Goal: Task Accomplishment & Management: Use online tool/utility

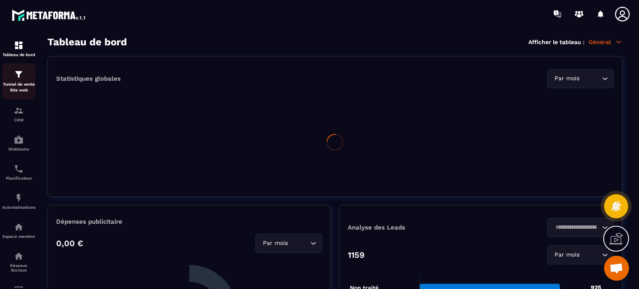
click at [25, 90] on p "Tunnel de vente Site web" at bounding box center [18, 88] width 33 height 12
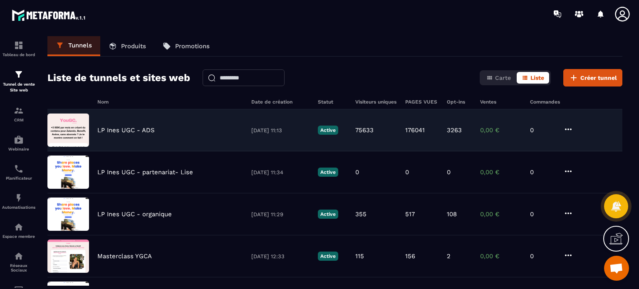
click at [146, 124] on div "LP Ines UGC - ADS [DATE] 11:13 Active 75633 176041 3263 0,00 € 0" at bounding box center [334, 130] width 575 height 42
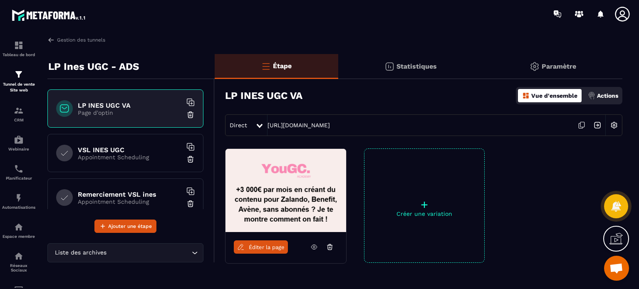
click at [404, 69] on p "Statistiques" at bounding box center [417, 66] width 40 height 8
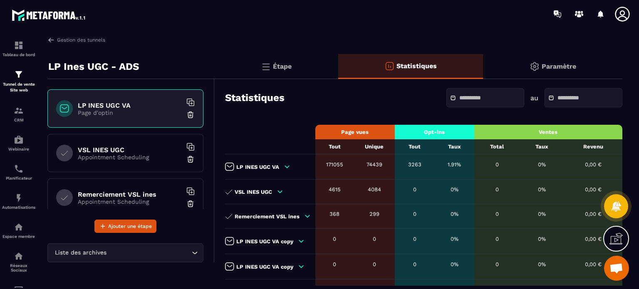
click at [450, 100] on icon at bounding box center [453, 98] width 6 height 6
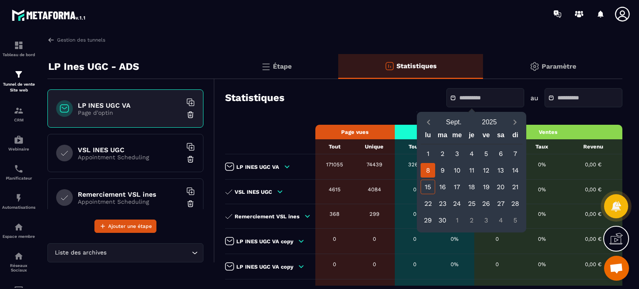
click at [429, 171] on div "8" at bounding box center [428, 170] width 15 height 15
type input "**********"
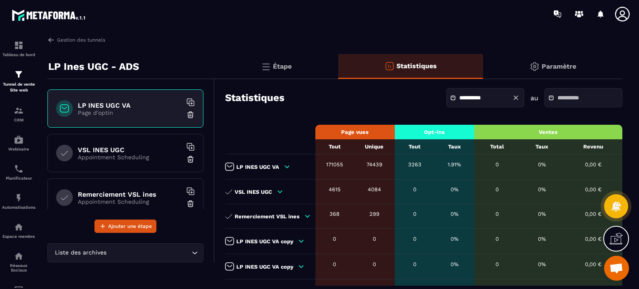
click at [558, 97] on input "text" at bounding box center [587, 98] width 58 height 6
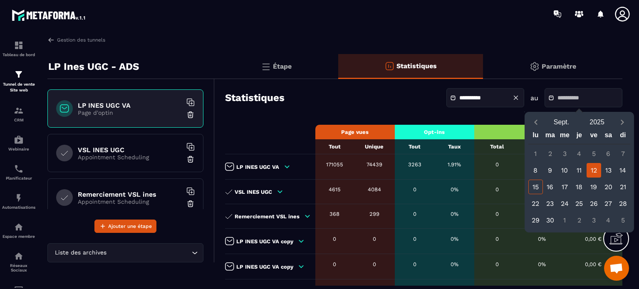
click at [595, 167] on div "12" at bounding box center [594, 170] width 15 height 15
type input "**********"
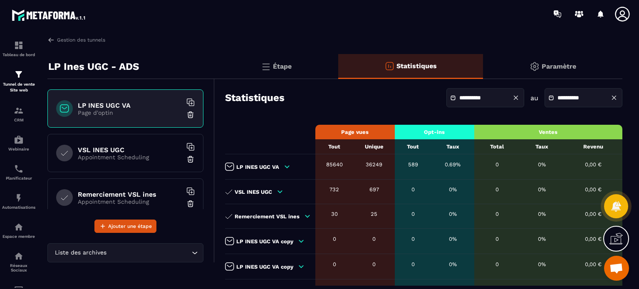
click at [514, 98] on icon at bounding box center [516, 98] width 4 height 4
click at [616, 97] on icon at bounding box center [613, 97] width 7 height 7
click at [260, 71] on div "Étape" at bounding box center [277, 66] width 124 height 25
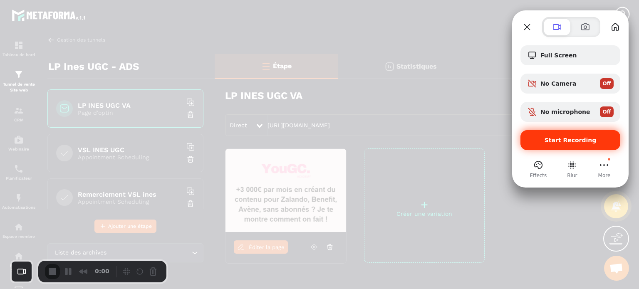
click at [578, 136] on div "Start Recording" at bounding box center [570, 140] width 100 height 20
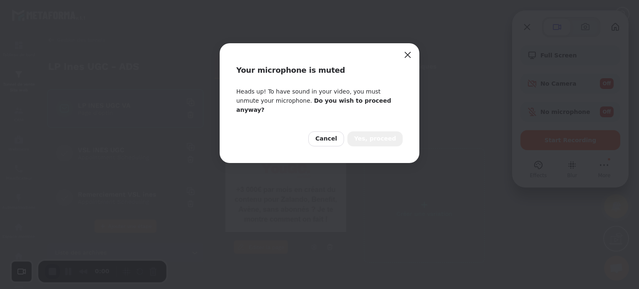
click at [378, 134] on span "Yes, proceed" at bounding box center [375, 138] width 42 height 9
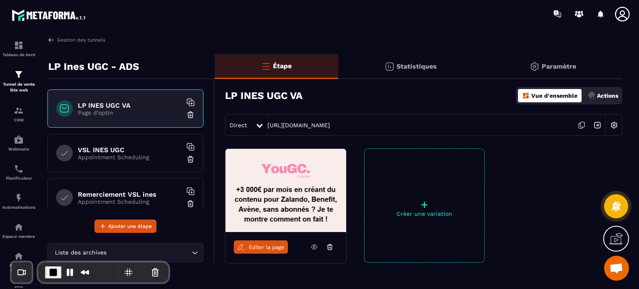
click at [409, 68] on p "Statistiques" at bounding box center [417, 66] width 40 height 8
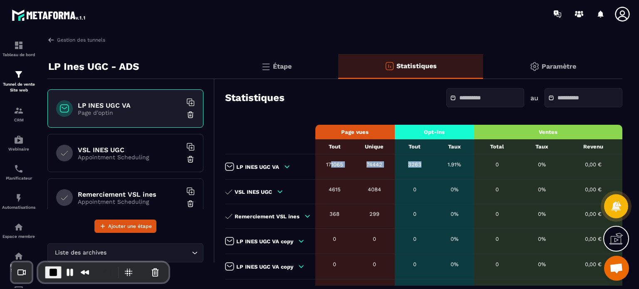
drag, startPoint x: 421, startPoint y: 166, endPoint x: 328, endPoint y: 161, distance: 93.3
click at [328, 161] on tr "LP INES UGC VA 171065 74442 3263 1.91% 0 0% 0,00 €" at bounding box center [423, 166] width 397 height 25
click at [450, 96] on icon at bounding box center [453, 98] width 6 height 6
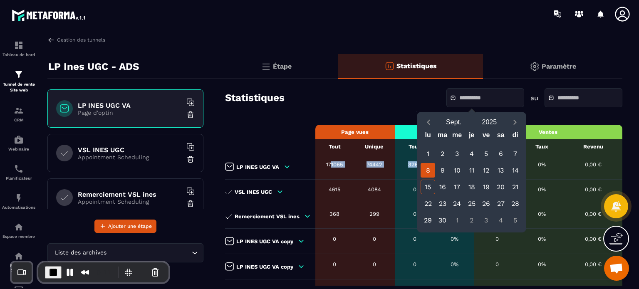
click at [428, 168] on div "8" at bounding box center [428, 170] width 15 height 15
type input "**********"
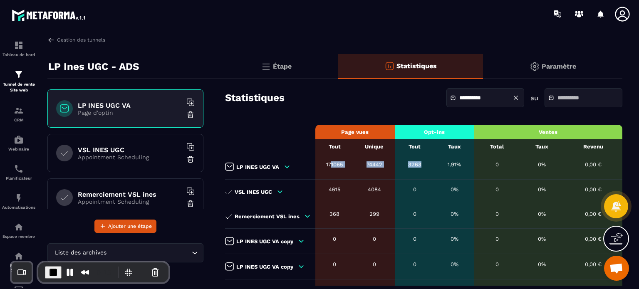
click at [550, 97] on icon at bounding box center [551, 97] width 2 height 2
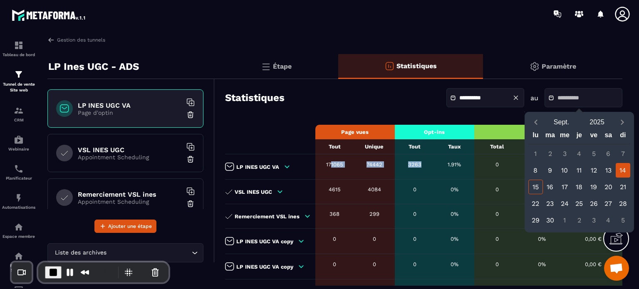
click at [622, 169] on div "14" at bounding box center [623, 170] width 15 height 15
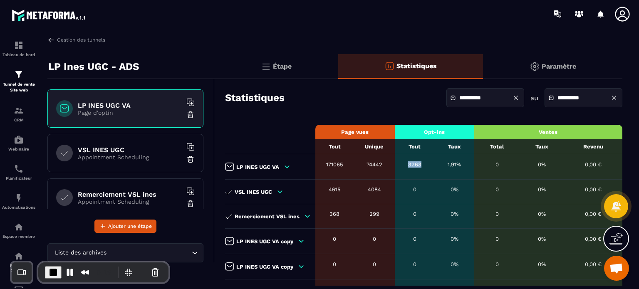
drag, startPoint x: 421, startPoint y: 166, endPoint x: 402, endPoint y: 166, distance: 18.7
click at [402, 166] on div "3263" at bounding box center [415, 164] width 32 height 6
click at [548, 97] on icon at bounding box center [551, 98] width 6 height 6
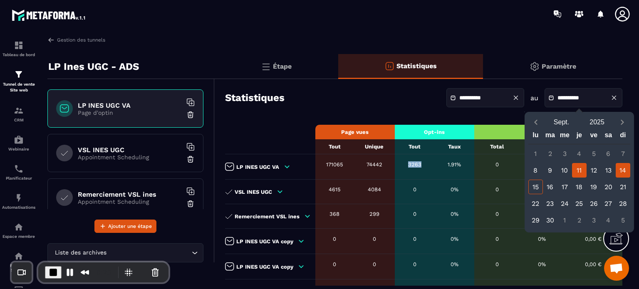
click at [582, 168] on div "11" at bounding box center [579, 170] width 15 height 15
type input "**********"
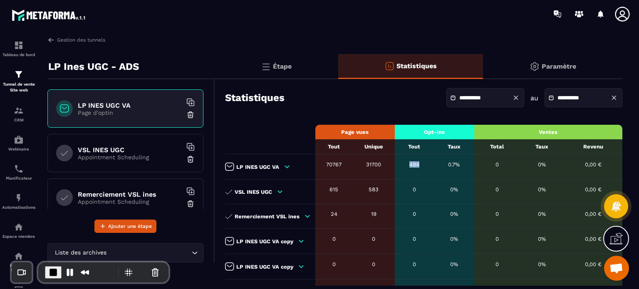
drag, startPoint x: 404, startPoint y: 165, endPoint x: 424, endPoint y: 165, distance: 19.1
click at [424, 165] on div "494" at bounding box center [414, 164] width 31 height 6
click at [548, 97] on icon at bounding box center [551, 98] width 6 height 6
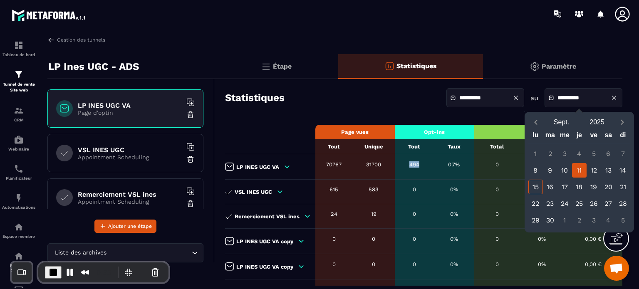
click at [450, 98] on icon at bounding box center [453, 98] width 6 height 6
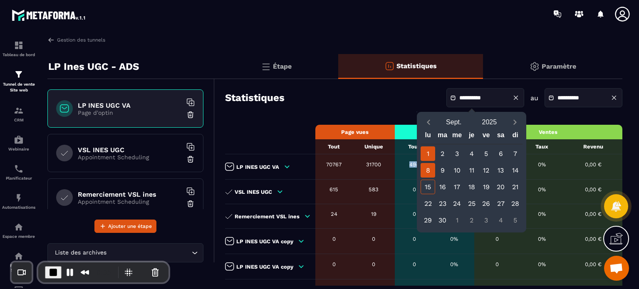
click at [426, 151] on div "1" at bounding box center [428, 153] width 15 height 15
type input "**********"
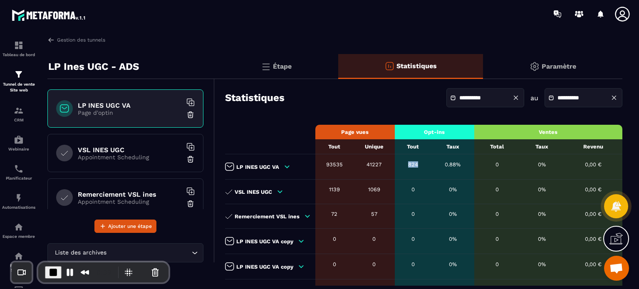
drag, startPoint x: 404, startPoint y: 164, endPoint x: 419, endPoint y: 164, distance: 14.6
click at [419, 164] on div "824" at bounding box center [413, 164] width 28 height 6
click at [57, 273] on span "End Recording" at bounding box center [53, 273] width 10 height 10
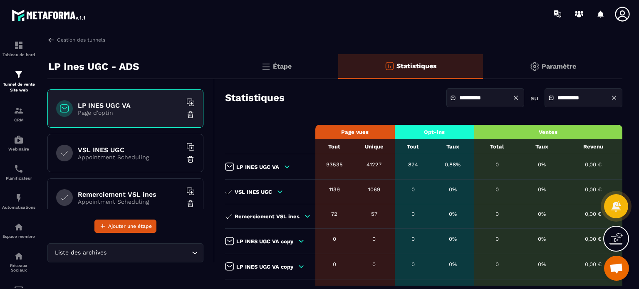
click at [622, 15] on icon at bounding box center [622, 14] width 17 height 17
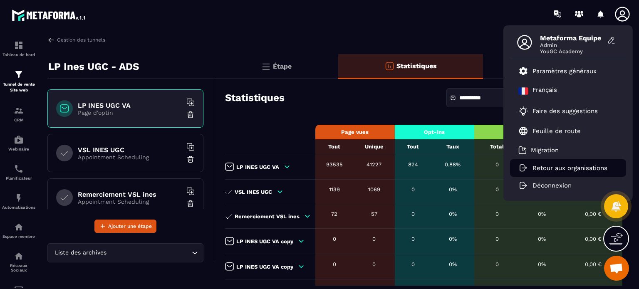
click at [567, 164] on p "Retour aux organisations" at bounding box center [570, 167] width 75 height 7
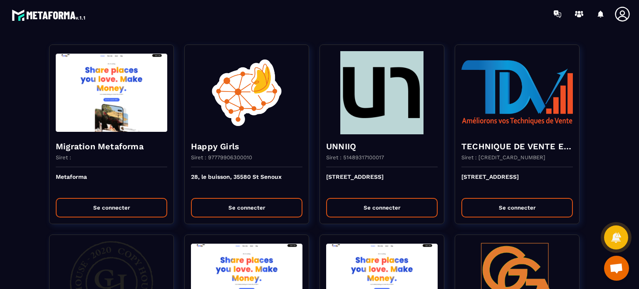
click at [293, 26] on div at bounding box center [368, 14] width 541 height 28
click at [490, 16] on div at bounding box center [368, 14] width 541 height 28
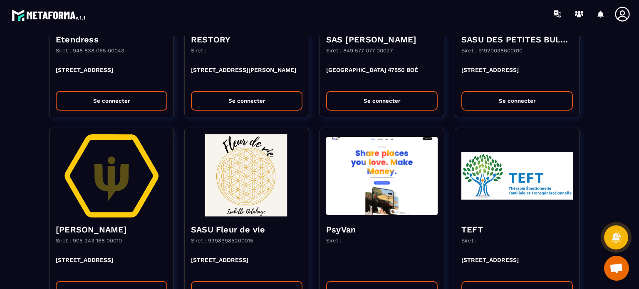
scroll to position [1448, 0]
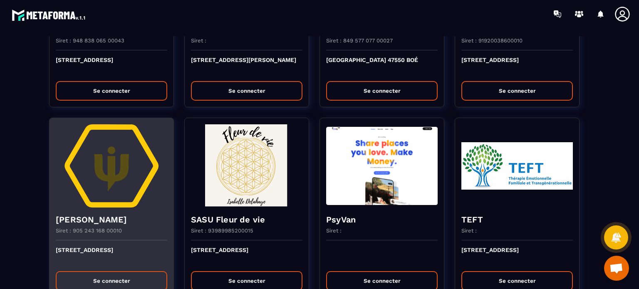
click at [129, 198] on img at bounding box center [112, 165] width 112 height 83
